Goal: Task Accomplishment & Management: Use online tool/utility

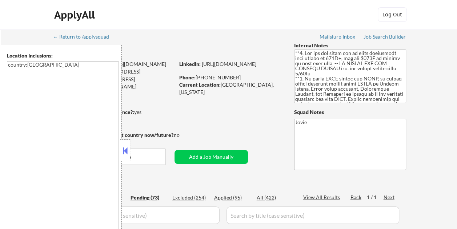
select select ""pending""
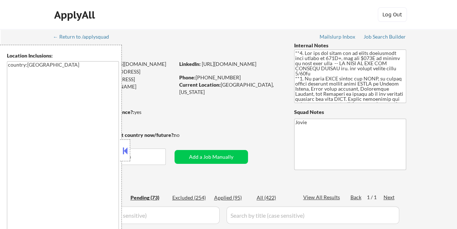
select select ""pending""
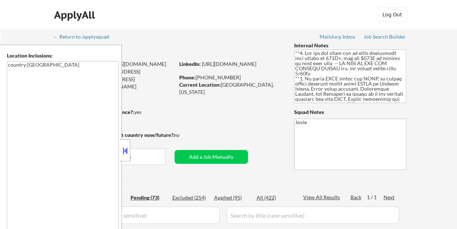
select select ""pending""
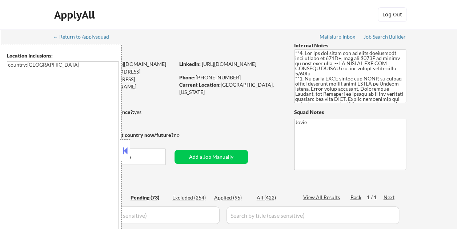
select select ""pending""
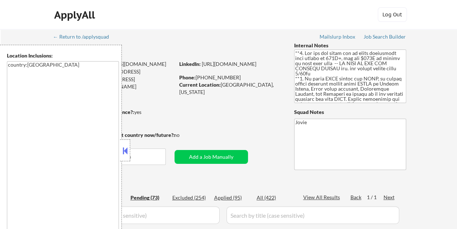
select select ""pending""
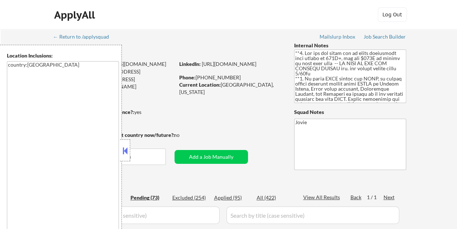
select select ""pending""
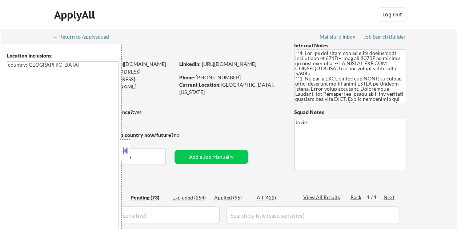
select select ""pending""
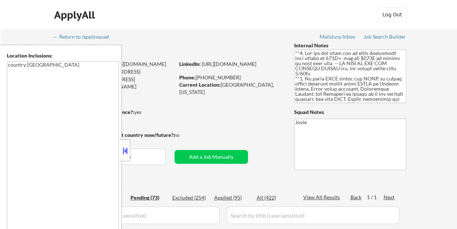
select select ""pending""
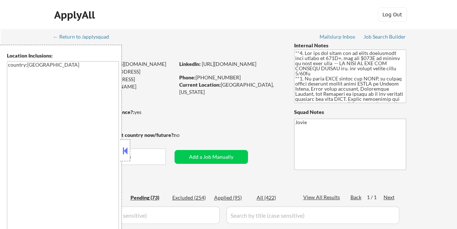
select select ""pending""
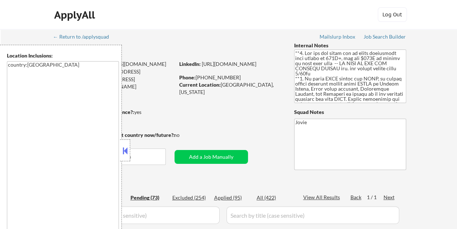
select select ""pending""
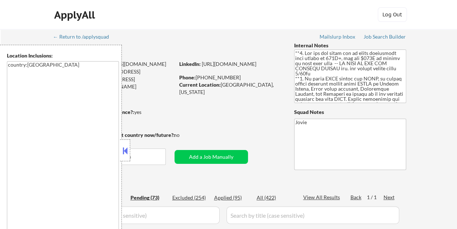
select select ""pending""
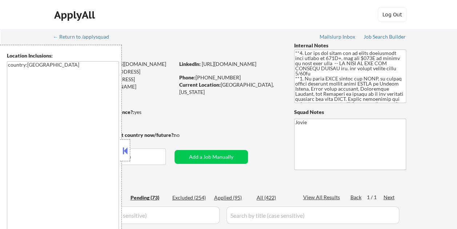
select select ""pending""
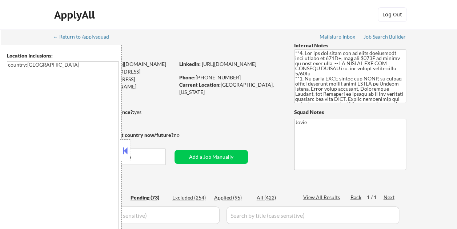
select select ""pending""
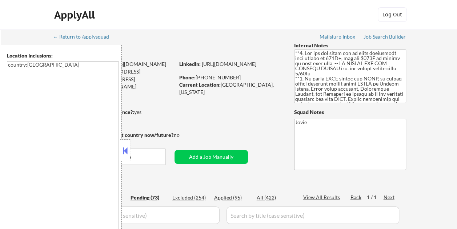
select select ""pending""
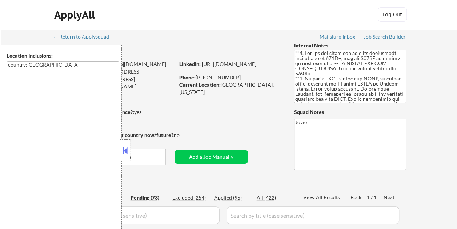
select select ""pending""
click at [129, 151] on button at bounding box center [125, 150] width 8 height 11
type textarea "country:[GEOGRAPHIC_DATA]"
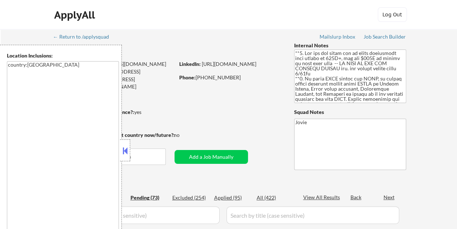
select select ""pending""
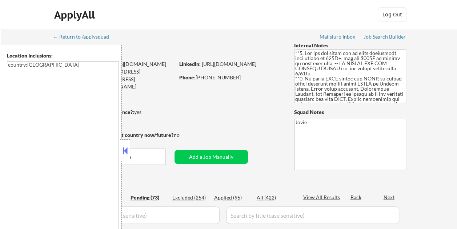
select select ""pending""
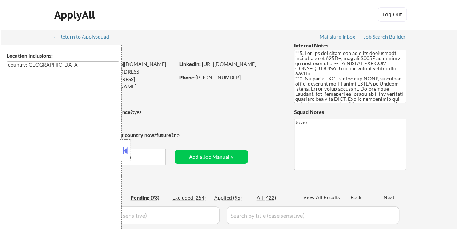
select select ""pending""
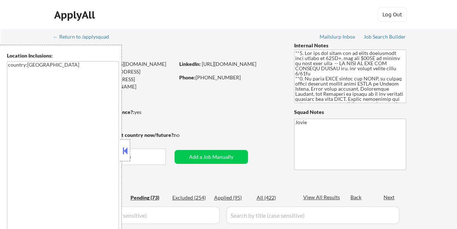
select select ""pending""
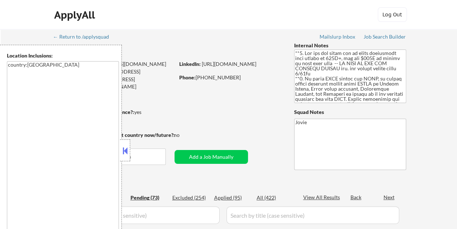
select select ""pending""
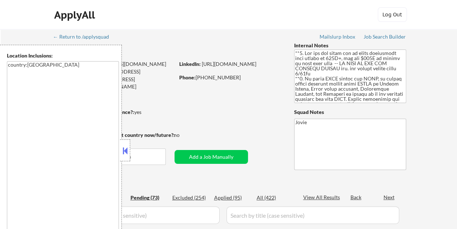
select select ""pending""
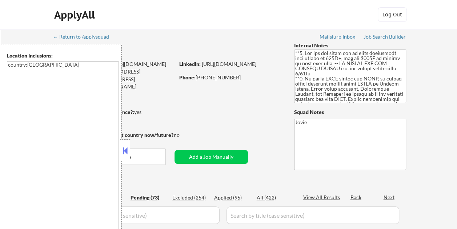
select select ""pending""
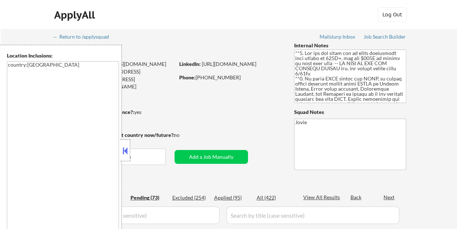
select select ""pending""
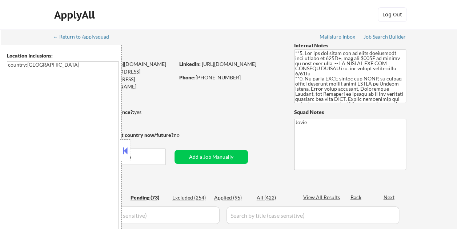
select select ""pending""
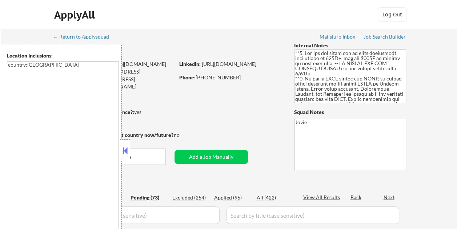
select select ""pending""
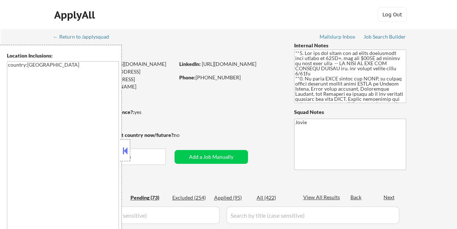
select select ""pending""
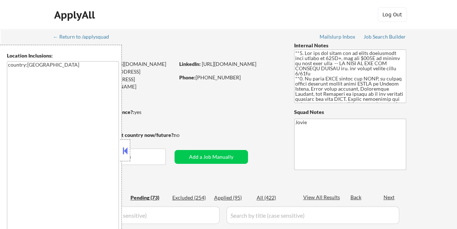
select select ""pending""
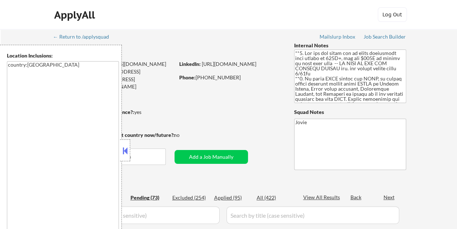
select select ""pending""
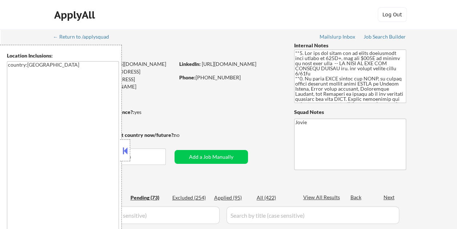
select select ""pending""
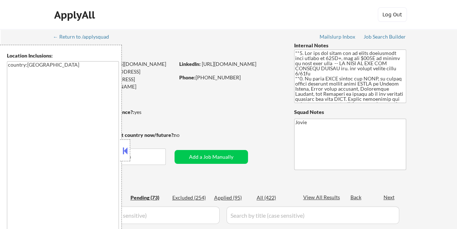
select select ""pending""
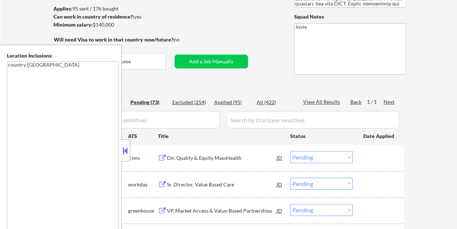
scroll to position [73, 0]
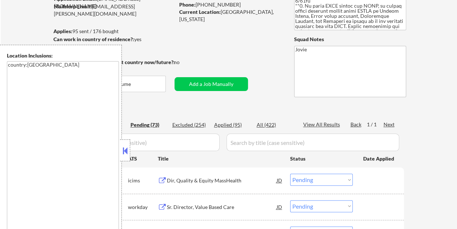
click at [127, 151] on button at bounding box center [125, 150] width 8 height 11
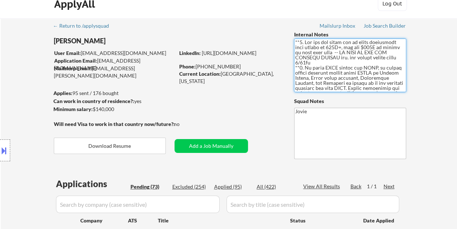
scroll to position [0, 0]
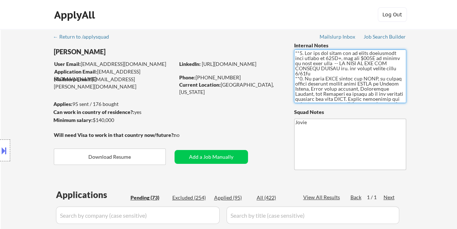
click at [338, 67] on textarea at bounding box center [350, 75] width 112 height 53
drag, startPoint x: 295, startPoint y: 59, endPoint x: 377, endPoint y: 59, distance: 81.9
click at [377, 59] on textarea at bounding box center [350, 75] width 112 height 53
click at [330, 75] on textarea at bounding box center [350, 75] width 112 height 53
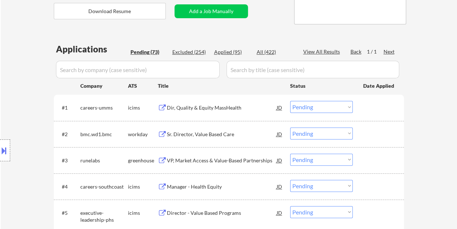
scroll to position [182, 0]
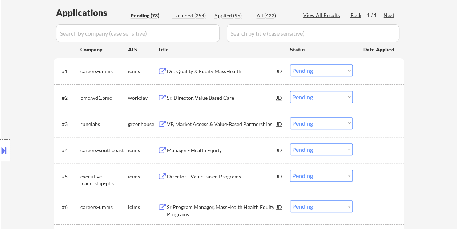
click at [199, 98] on div "Sr. Director, Value Based Care" at bounding box center [222, 97] width 110 height 7
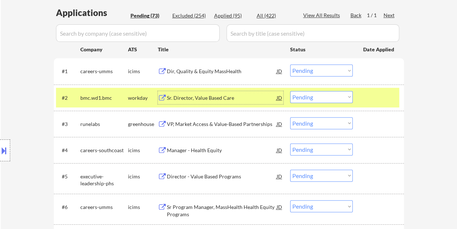
click at [181, 97] on div "Sr. Director, Value Based Care" at bounding box center [222, 97] width 110 height 7
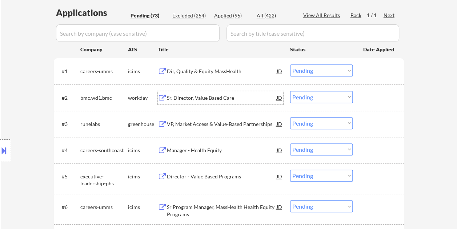
click at [183, 97] on div "Sr. Director, Value Based Care" at bounding box center [222, 97] width 110 height 7
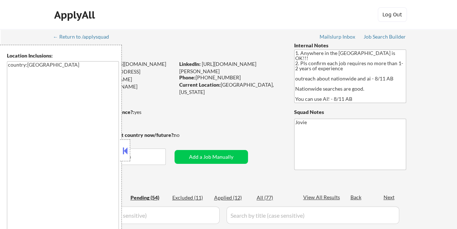
click at [128, 144] on div at bounding box center [125, 150] width 10 height 22
click at [127, 143] on div at bounding box center [125, 150] width 10 height 22
select select ""pending""
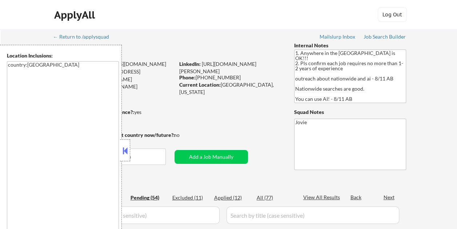
select select ""pending""
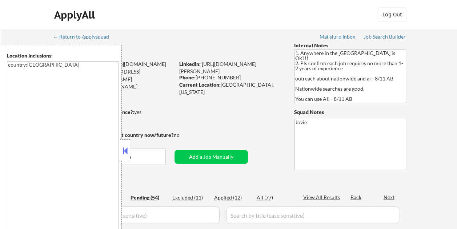
select select ""pending""
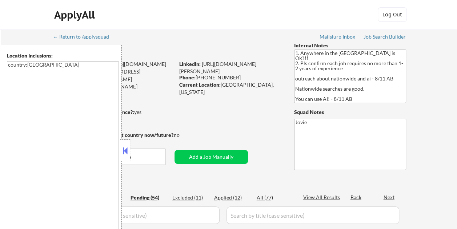
select select ""pending""
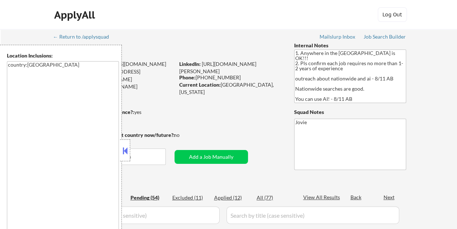
select select ""pending""
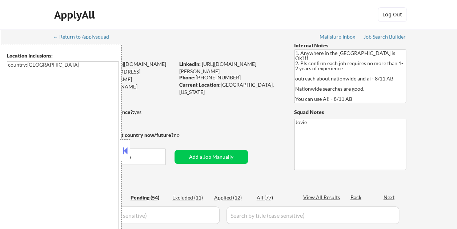
select select ""pending""
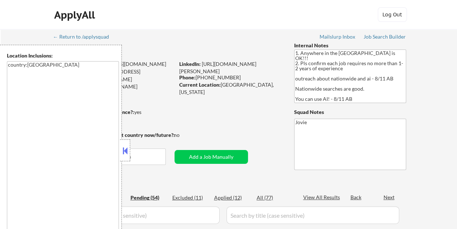
select select ""pending""
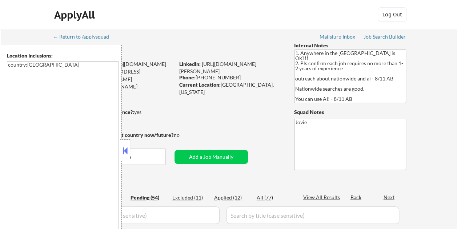
select select ""pending""
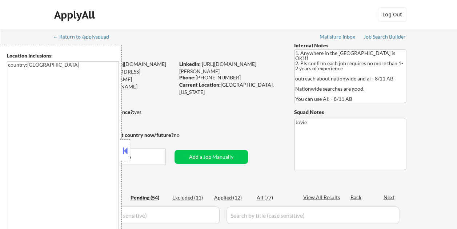
select select ""pending""
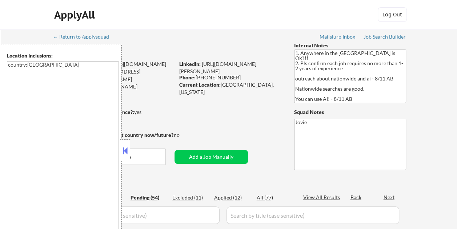
select select ""pending""
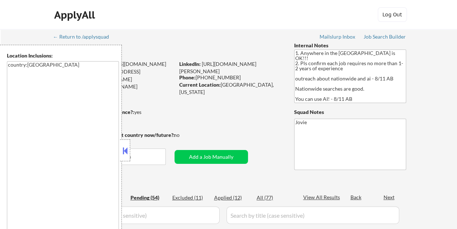
select select ""pending""
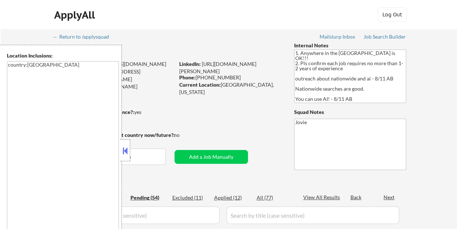
select select ""pending""
click at [124, 145] on button at bounding box center [125, 150] width 8 height 11
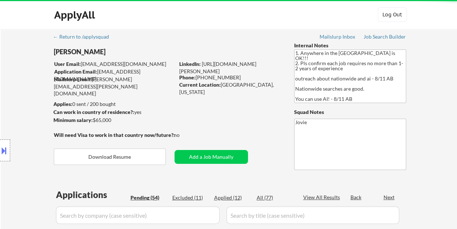
click at [124, 145] on div "Location Inclusions: country:[GEOGRAPHIC_DATA]" at bounding box center [65, 150] width 130 height 211
